Goal: Task Accomplishment & Management: Complete application form

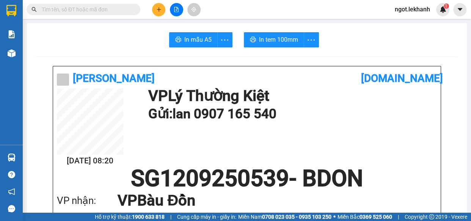
click at [158, 7] on icon "plus" at bounding box center [158, 9] width 5 height 5
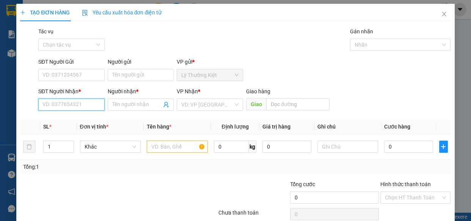
click at [90, 105] on input "SĐT Người Nhận *" at bounding box center [71, 105] width 66 height 12
click at [434, 13] on span "Close" at bounding box center [444, 14] width 21 height 21
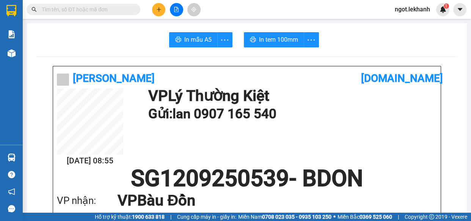
click at [159, 12] on button at bounding box center [158, 9] width 13 height 13
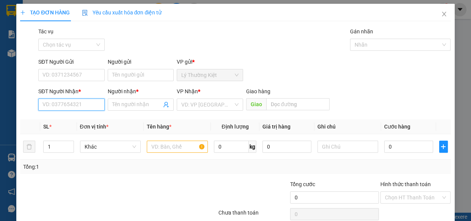
click at [83, 108] on input "SĐT Người Nhận *" at bounding box center [71, 105] width 66 height 12
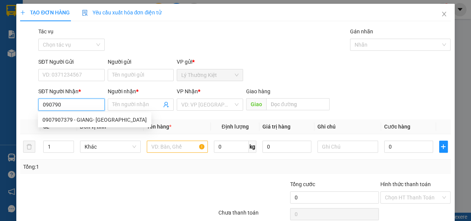
click at [77, 118] on div "0907907379 - GIANG- TRÍ HOÀNG" at bounding box center [94, 120] width 104 height 8
type input "0907907379"
type input "GIANG- TRÍ HOÀNG"
type input "40.000"
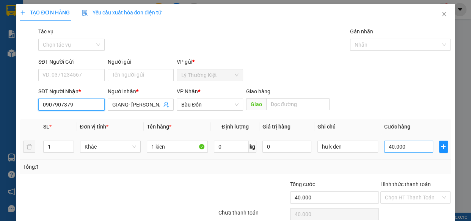
scroll to position [33, 0]
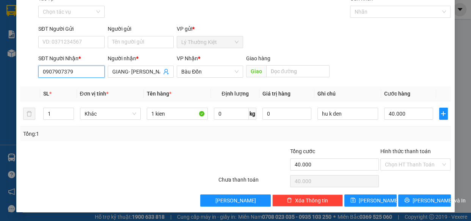
type input "0907907379"
click at [416, 193] on div "Transit Pickup Surcharge Ids Transit Deliver Surcharge Ids Transit Deliver Surc…" at bounding box center [235, 100] width 431 height 212
click at [437, 207] on div "TẠO ĐƠN HÀNG Yêu cầu xuất hóa đơn điện tử Transit Pickup Surcharge Ids Transit …" at bounding box center [235, 92] width 438 height 242
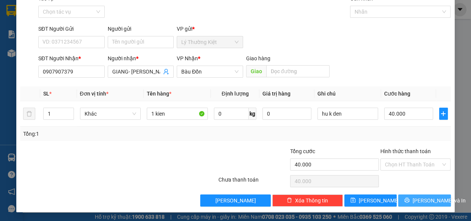
click at [434, 199] on span "[PERSON_NAME] và In" at bounding box center [439, 201] width 53 height 8
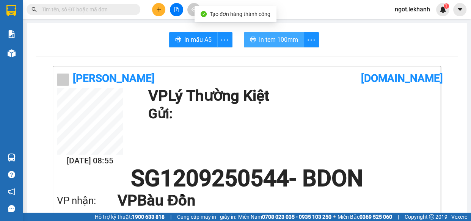
click at [276, 38] on span "In tem 100mm" at bounding box center [278, 39] width 39 height 9
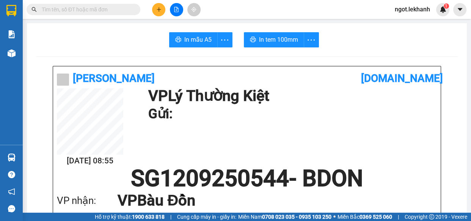
click at [159, 11] on icon "plus" at bounding box center [158, 9] width 5 height 5
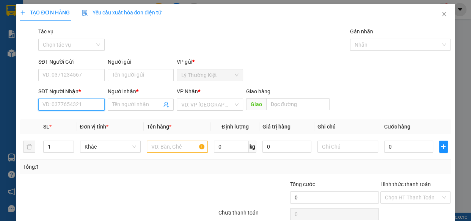
click at [97, 106] on input "SĐT Người Nhận *" at bounding box center [71, 105] width 66 height 12
click at [82, 119] on div "0335176539 - THÙY" at bounding box center [70, 120] width 57 height 8
type input "0335176539"
type input "THÙY"
type input "40.000"
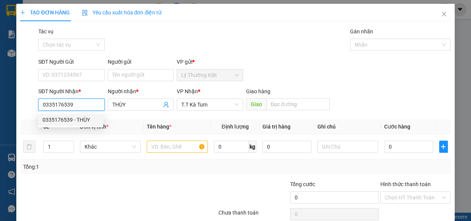
type input "40.000"
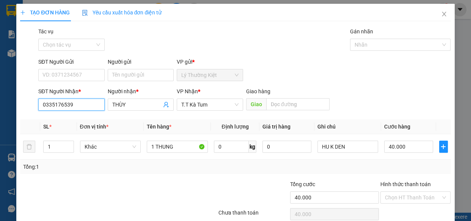
scroll to position [33, 0]
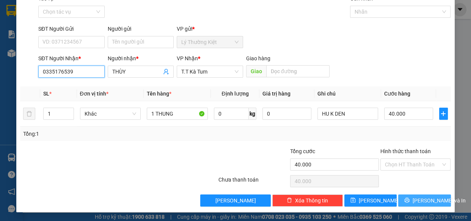
type input "0335176539"
drag, startPoint x: 428, startPoint y: 196, endPoint x: 421, endPoint y: 190, distance: 8.9
click at [428, 198] on span "[PERSON_NAME] và In" at bounding box center [439, 201] width 53 height 8
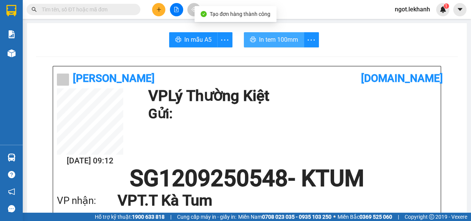
click at [265, 41] on span "In tem 100mm" at bounding box center [278, 39] width 39 height 9
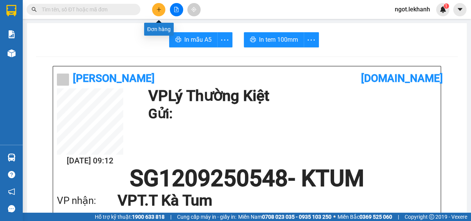
click at [158, 12] on button at bounding box center [158, 9] width 13 height 13
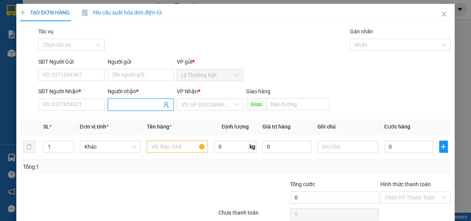
click at [130, 102] on input "Người nhận *" at bounding box center [137, 105] width 50 height 8
type input "dung c"
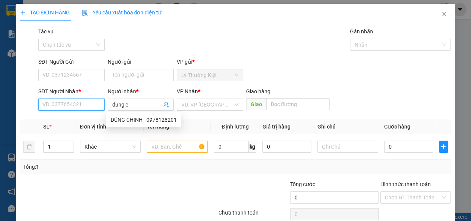
click at [92, 104] on input "SĐT Người Nhận *" at bounding box center [71, 105] width 66 height 12
type input "3"
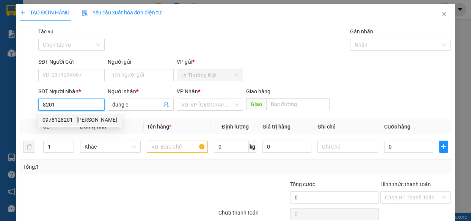
click at [80, 117] on div "0978128201 - DŨNG CHINH" at bounding box center [79, 120] width 75 height 8
type input "0978128201"
type input "DŨNG CHINH"
type input "30.000"
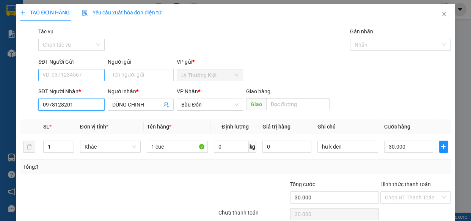
type input "0978128201"
click at [90, 75] on input "SĐT Người Gửi" at bounding box center [71, 75] width 66 height 12
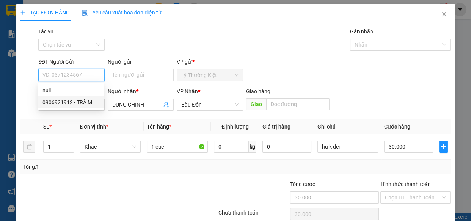
click at [88, 107] on div "0906921912 - TRÀ MI" at bounding box center [71, 102] width 66 height 12
type input "0906921912"
type input "TRÀ MI"
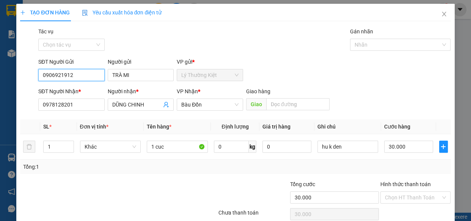
scroll to position [33, 0]
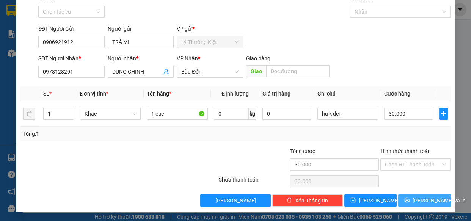
click at [411, 206] on button "[PERSON_NAME] và In" at bounding box center [424, 201] width 52 height 12
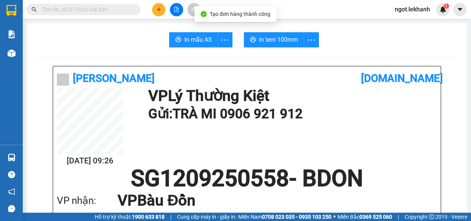
click at [277, 34] on button "In tem 100mm" at bounding box center [274, 39] width 60 height 15
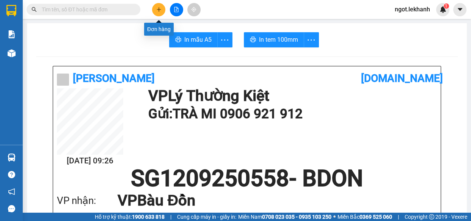
click at [161, 9] on icon "plus" at bounding box center [158, 9] width 5 height 5
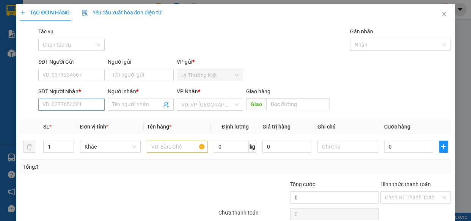
drag, startPoint x: 82, startPoint y: 111, endPoint x: 85, endPoint y: 103, distance: 8.8
click at [83, 107] on div "SĐT Người Nhận * VD: 0377654321" at bounding box center [71, 100] width 66 height 27
click at [88, 99] on input "SĐT Người Nhận *" at bounding box center [71, 105] width 66 height 12
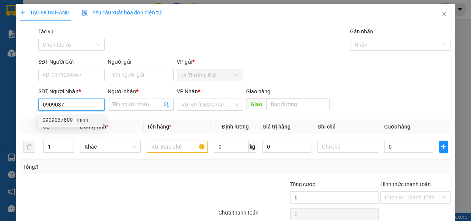
click at [76, 119] on div "0909037809 - minh" at bounding box center [70, 120] width 57 height 8
type input "0909037809"
type input "minh"
type input "40.000"
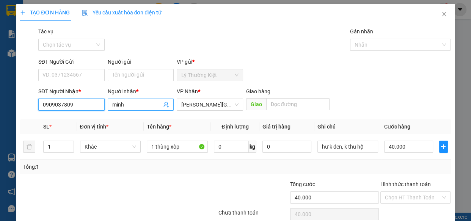
type input "0909037809"
click at [137, 107] on input "minh" at bounding box center [137, 105] width 50 height 8
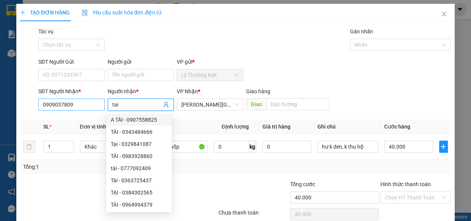
type input "tai"
click at [75, 106] on input "0909037809" at bounding box center [71, 105] width 66 height 12
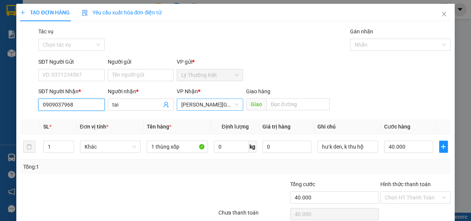
click at [206, 99] on span "[PERSON_NAME][GEOGRAPHIC_DATA]" at bounding box center [209, 104] width 57 height 11
type input "0909037968"
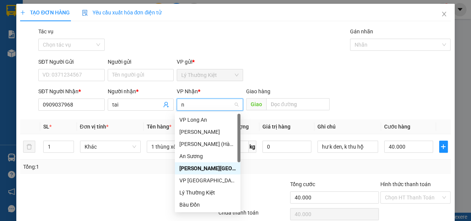
type input "ni"
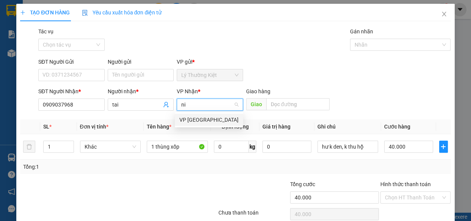
click at [223, 119] on div "VP [GEOGRAPHIC_DATA]" at bounding box center [208, 120] width 59 height 8
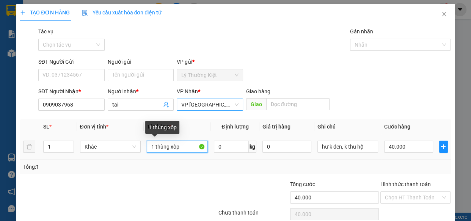
click at [182, 148] on input "1 thùng xốp" at bounding box center [177, 147] width 61 height 12
type input "3 thung"
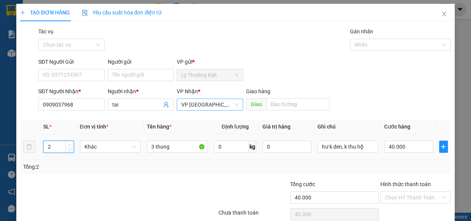
click at [69, 145] on icon "up" at bounding box center [69, 145] width 3 height 3
type input "3"
click at [69, 146] on icon "up" at bounding box center [69, 145] width 3 height 3
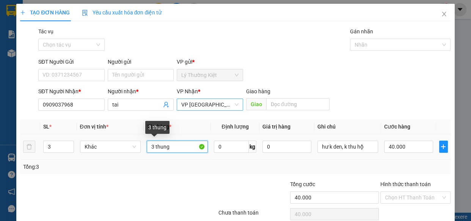
click at [178, 146] on input "3 thung" at bounding box center [177, 147] width 61 height 12
type input "3 thung son"
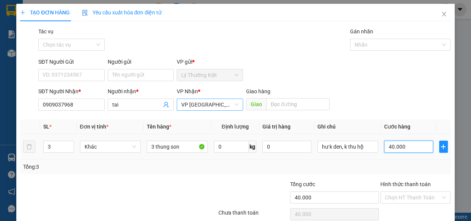
click at [428, 145] on input "40.000" at bounding box center [408, 147] width 49 height 12
type input "1"
type input "12"
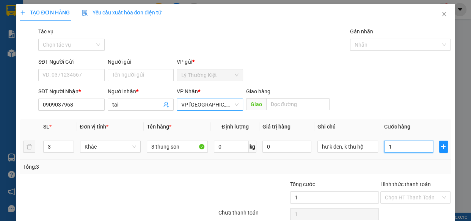
type input "12"
type input "120"
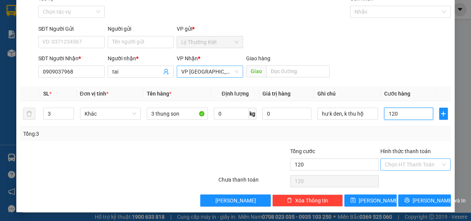
type input "120"
type input "120.000"
click at [415, 165] on input "Hình thức thanh toán" at bounding box center [413, 164] width 56 height 11
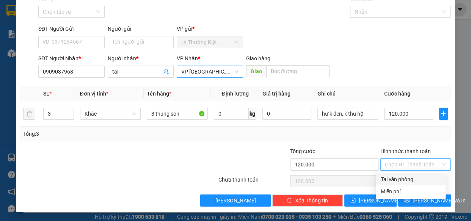
click at [417, 175] on div "Tại văn phòng" at bounding box center [411, 179] width 70 height 12
drag, startPoint x: 417, startPoint y: 175, endPoint x: 417, endPoint y: 187, distance: 12.5
click at [417, 175] on div "Chọn HT Thanh Toán" at bounding box center [416, 181] width 72 height 15
type input "0"
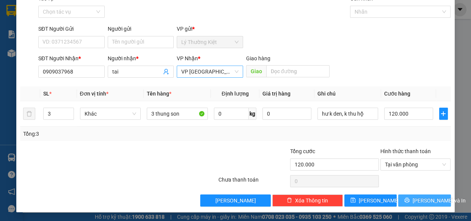
click at [420, 201] on span "[PERSON_NAME] và In" at bounding box center [439, 201] width 53 height 8
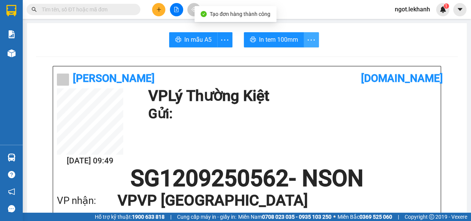
click at [307, 39] on icon "more" at bounding box center [311, 39] width 9 height 9
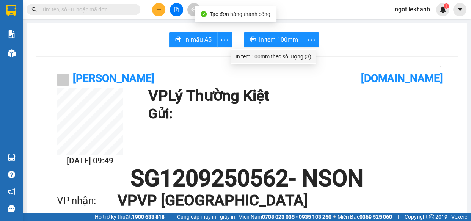
click at [305, 56] on div "In tem 100mm theo số lượng (3)" at bounding box center [274, 56] width 76 height 8
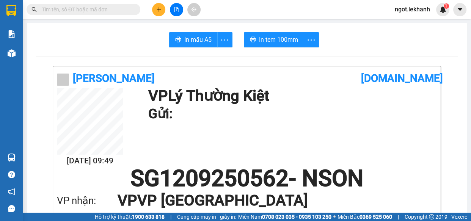
click at [162, 14] on button at bounding box center [158, 9] width 13 height 13
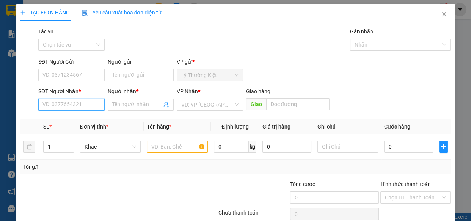
click at [98, 108] on input "SĐT Người Nhận *" at bounding box center [71, 105] width 66 height 12
click at [59, 122] on div "0987107997 - CHỜ" at bounding box center [70, 120] width 57 height 8
type input "0987107997"
type input "CHỜ"
type input "40.000"
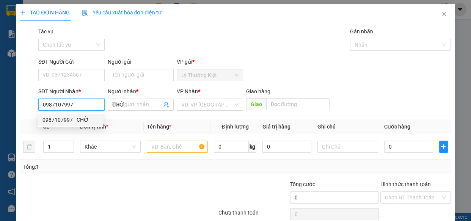
type input "40.000"
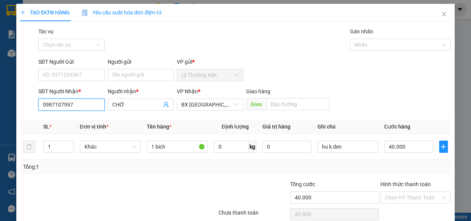
scroll to position [33, 0]
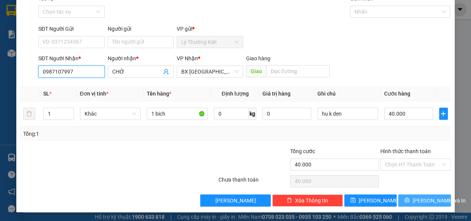
type input "0987107997"
click at [421, 197] on button "[PERSON_NAME] và In" at bounding box center [424, 201] width 52 height 12
click at [421, 197] on span "[PERSON_NAME] và In" at bounding box center [439, 201] width 53 height 8
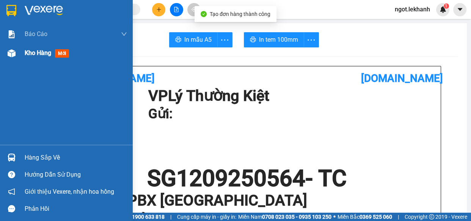
click at [22, 57] on div "Kho hàng mới" at bounding box center [66, 53] width 133 height 19
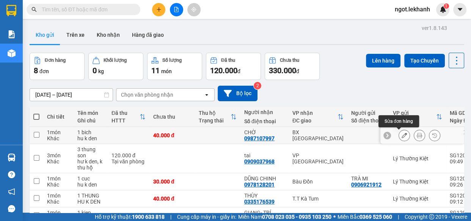
click at [402, 137] on icon at bounding box center [404, 135] width 5 height 5
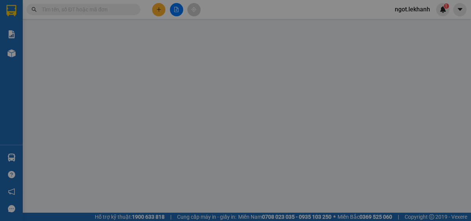
type input "0987107997"
type input "CHỜ"
type input "40.000"
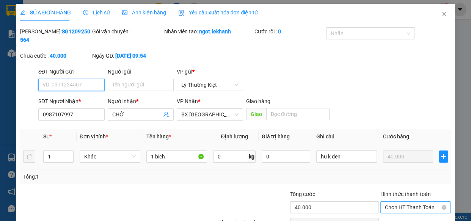
scroll to position [43, 0]
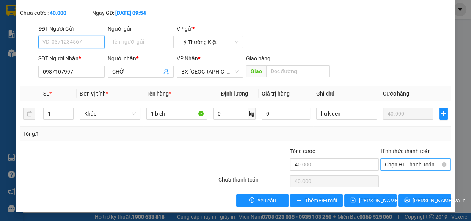
click at [402, 165] on span "Chọn HT Thanh Toán" at bounding box center [415, 164] width 61 height 11
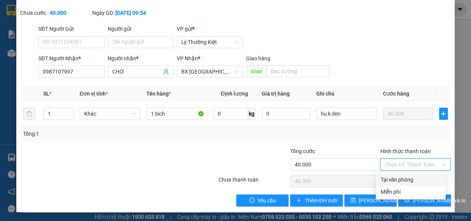
click at [402, 176] on div "Tại văn phòng" at bounding box center [411, 180] width 61 height 8
type input "0"
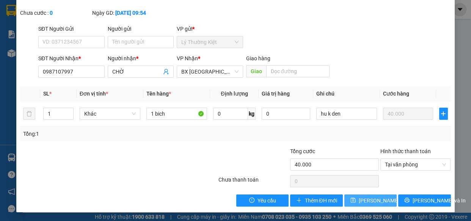
click at [377, 199] on span "[PERSON_NAME] thay đổi" at bounding box center [389, 201] width 61 height 8
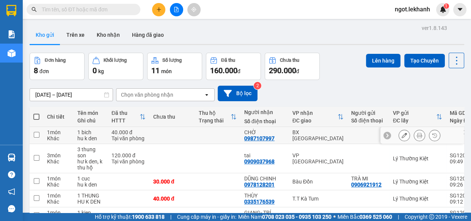
click at [420, 134] on div at bounding box center [419, 135] width 11 height 11
click at [417, 134] on icon at bounding box center [419, 135] width 5 height 5
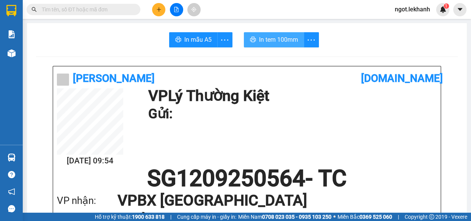
click at [291, 39] on span "In tem 100mm" at bounding box center [278, 39] width 39 height 9
